Goal: Information Seeking & Learning: Learn about a topic

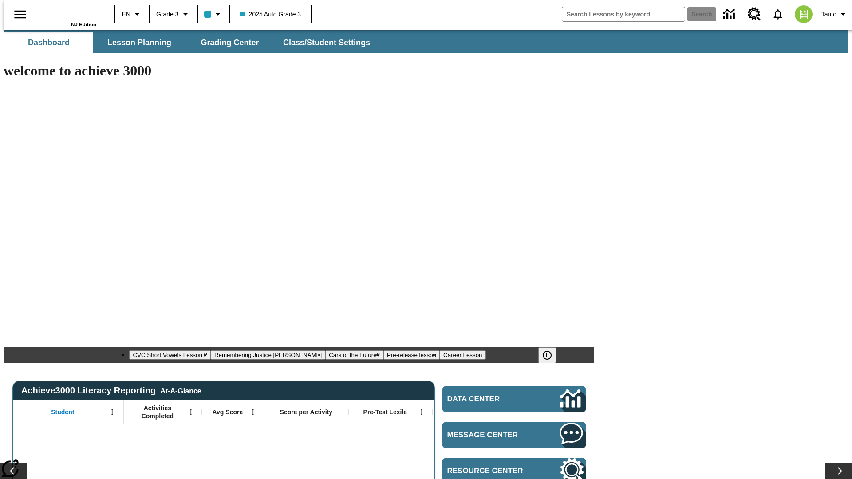
type input "-1"
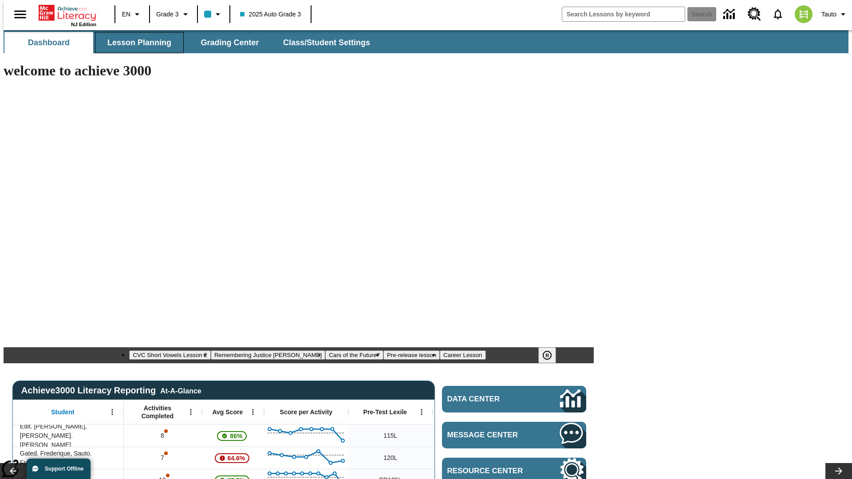
click at [136, 43] on span "Lesson Planning" at bounding box center [139, 43] width 64 height 10
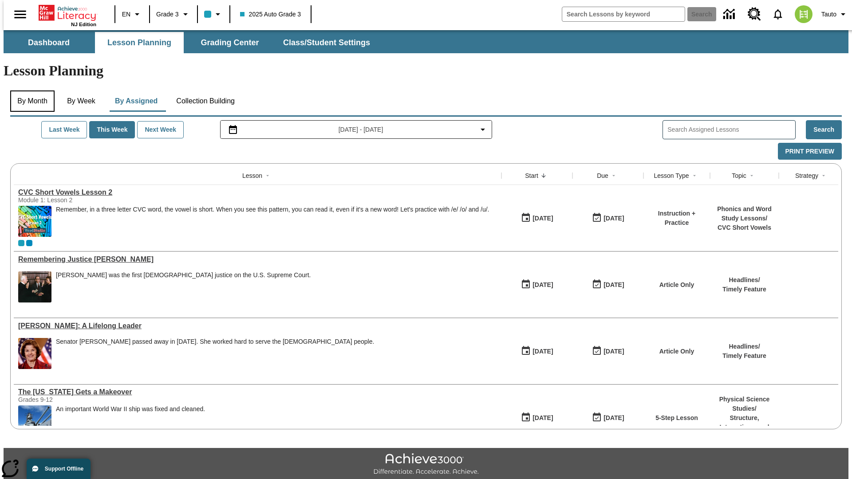
click at [30, 91] on button "By Month" at bounding box center [32, 101] width 44 height 21
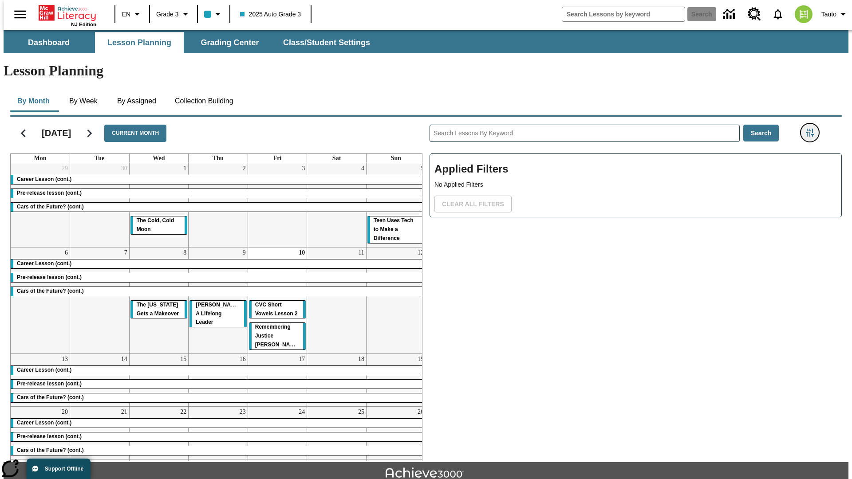
click at [813, 129] on icon "Filters Side menu" at bounding box center [810, 133] width 8 height 8
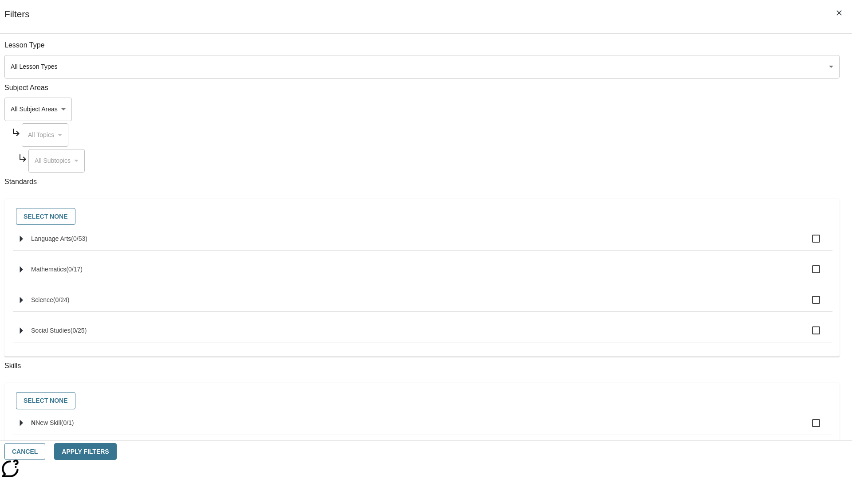
click at [639, 109] on body "Skip to main content [GEOGRAPHIC_DATA] Edition EN Grade 3 2025 Auto Grade 3 Sea…" at bounding box center [426, 275] width 845 height 490
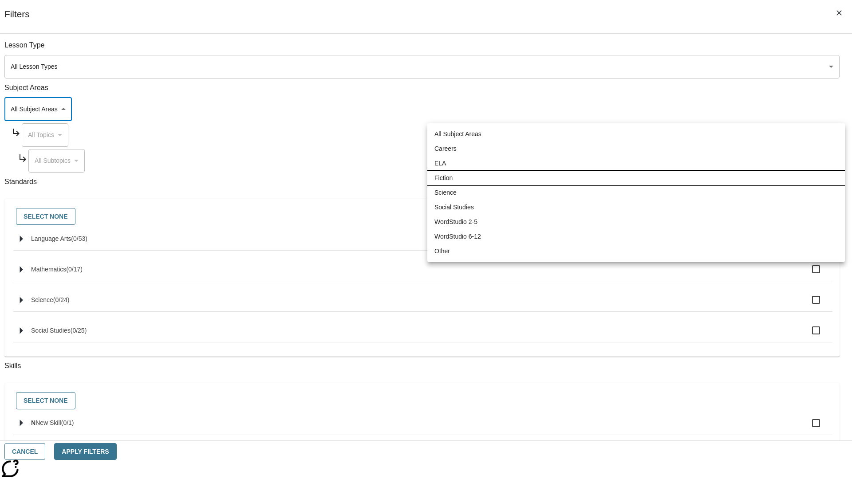
click at [636, 178] on li "Fiction" at bounding box center [636, 178] width 418 height 15
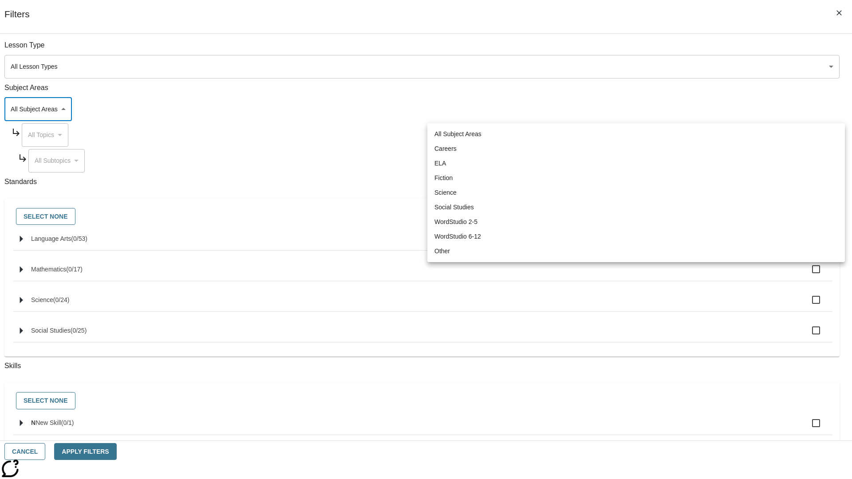
type input "4"
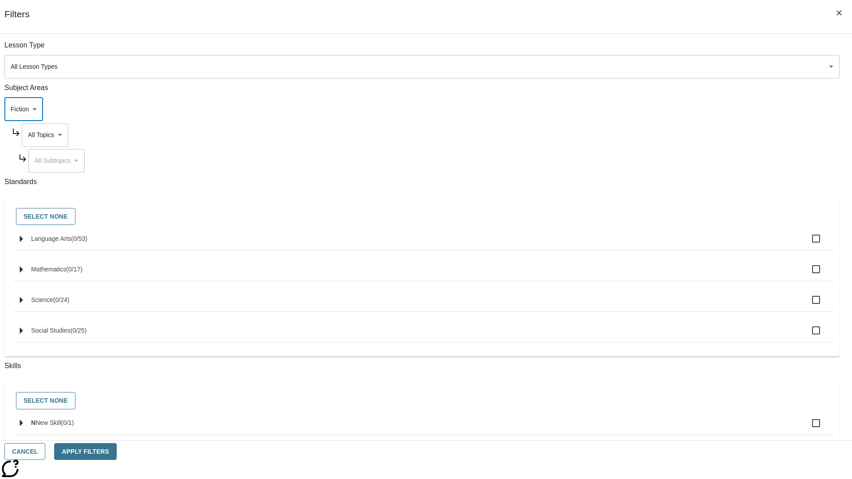
scroll to position [85, 0]
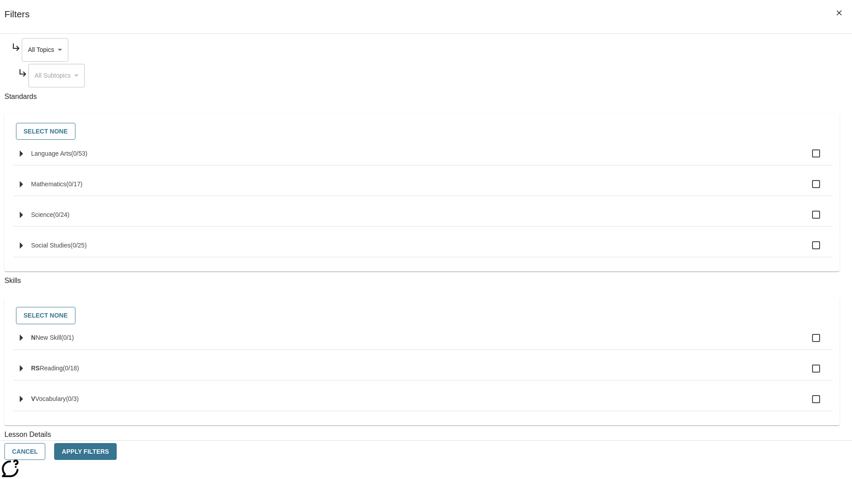
click at [647, 50] on body "Skip to main content [GEOGRAPHIC_DATA] Edition EN Grade 3 2025 Auto Grade 3 Sea…" at bounding box center [426, 275] width 845 height 490
